Goal: Task Accomplishment & Management: Use online tool/utility

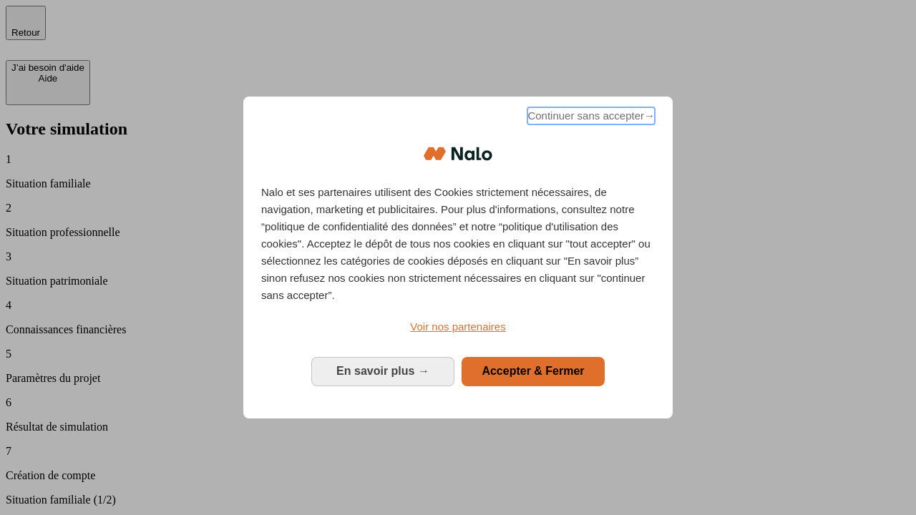
click at [590, 118] on span "Continuer sans accepter →" at bounding box center [591, 115] width 127 height 17
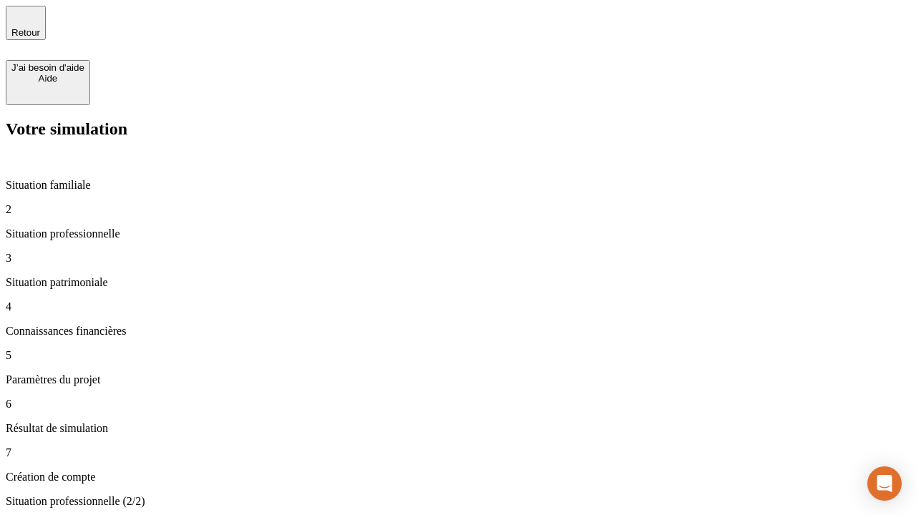
type input "30 000"
type input "0"
type input "1 000"
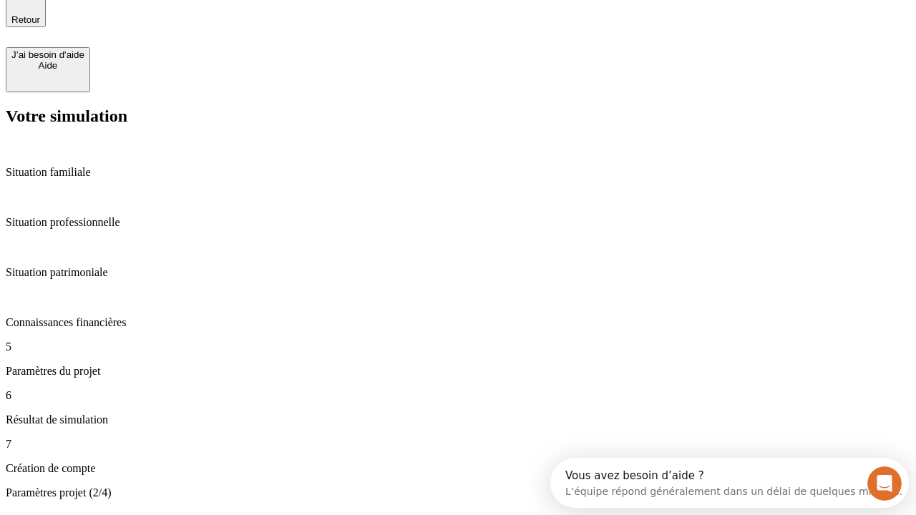
type input "40"
type input "64"
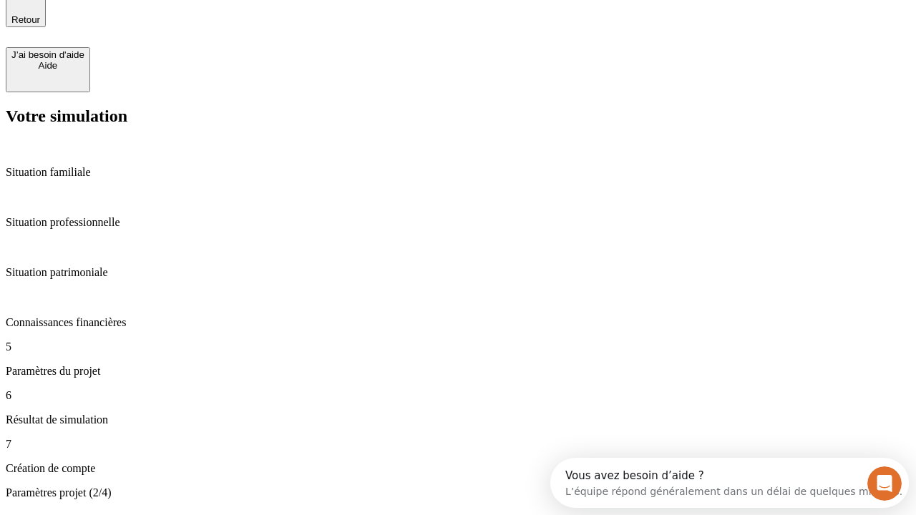
type input "200 000"
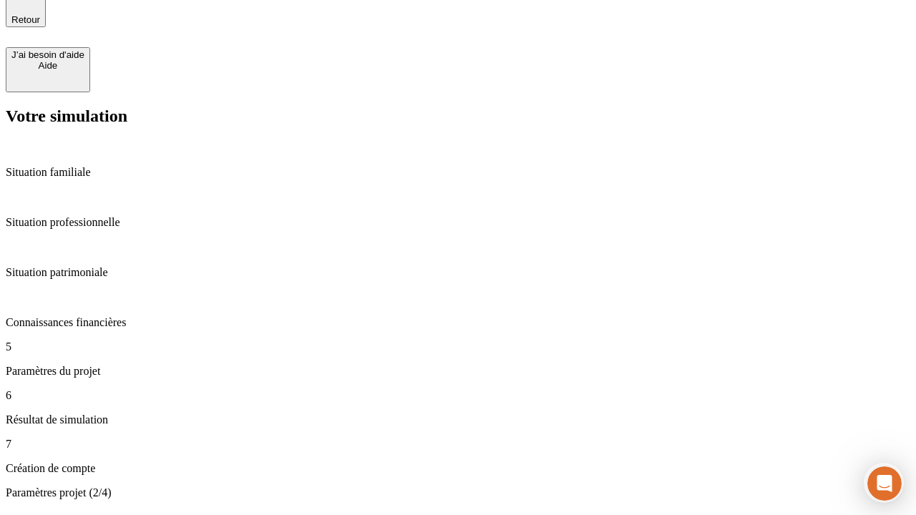
type input "640"
